Goal: Check status: Check status

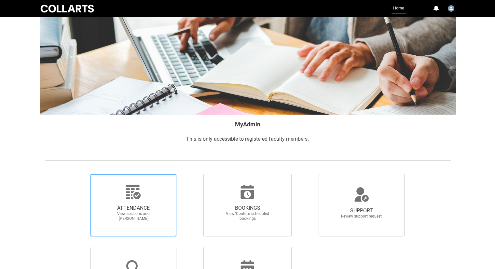
click at [132, 206] on span "ATTENDANCE" at bounding box center [133, 208] width 57 height 7
click at [80, 174] on input "ATTENDANCE View sessions and [PERSON_NAME]" at bounding box center [79, 174] width 0 height 0
radio input "true"
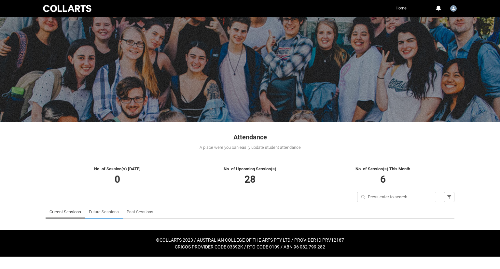
click at [99, 212] on link "Future Sessions" at bounding box center [104, 212] width 30 height 13
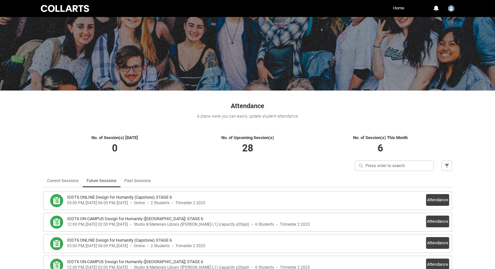
scroll to position [98, 0]
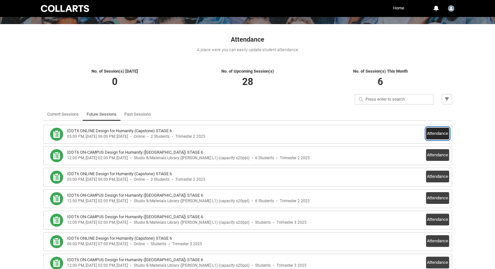
click at [448, 135] on button "Attendance" at bounding box center [437, 134] width 23 height 12
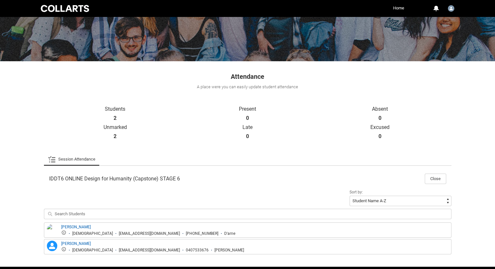
scroll to position [84, 0]
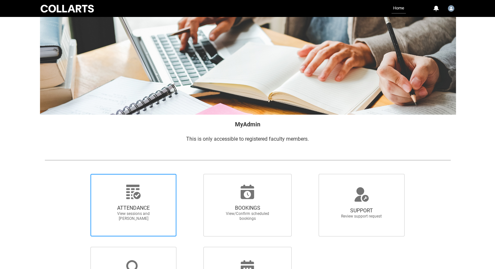
click at [171, 191] on span "ATTENDANCE View sessions and [PERSON_NAME]" at bounding box center [134, 205] width 86 height 63
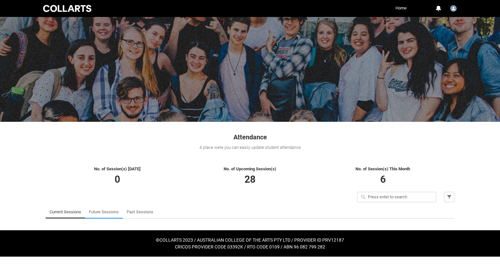
click at [116, 213] on link "Future Sessions" at bounding box center [104, 212] width 30 height 13
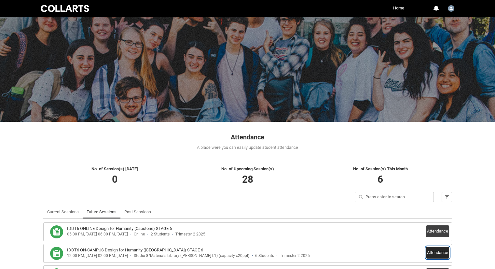
click at [435, 256] on button "Attendance" at bounding box center [437, 253] width 23 height 12
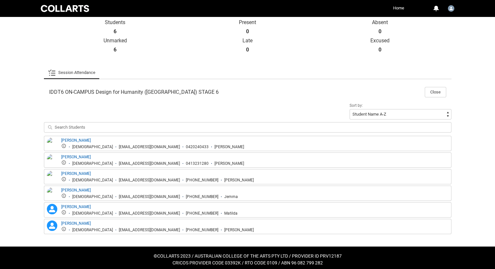
scroll to position [150, 0]
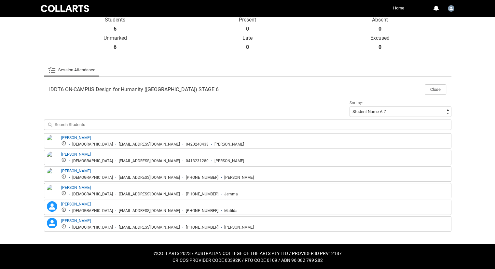
click at [94, 224] on ul "[DEMOGRAPHIC_DATA] [EMAIL_ADDRESS][DOMAIN_NAME] [PHONE_NUMBER] [PERSON_NAME]" at bounding box center [157, 227] width 193 height 6
click at [99, 187] on div "[PERSON_NAME] [DEMOGRAPHIC_DATA] [EMAIL_ADDRESS][DOMAIN_NAME] [PHONE_NUMBER] Je…" at bounding box center [149, 191] width 177 height 12
click at [99, 154] on div "[PERSON_NAME] [DEMOGRAPHIC_DATA] [EMAIL_ADDRESS][DOMAIN_NAME] 0413231280 [PERSO…" at bounding box center [152, 157] width 183 height 12
click at [100, 172] on div "[PERSON_NAME] [DEMOGRAPHIC_DATA] [EMAIL_ADDRESS][DOMAIN_NAME] [PHONE_NUMBER] [P…" at bounding box center [157, 174] width 193 height 12
